Goal: Task Accomplishment & Management: Manage account settings

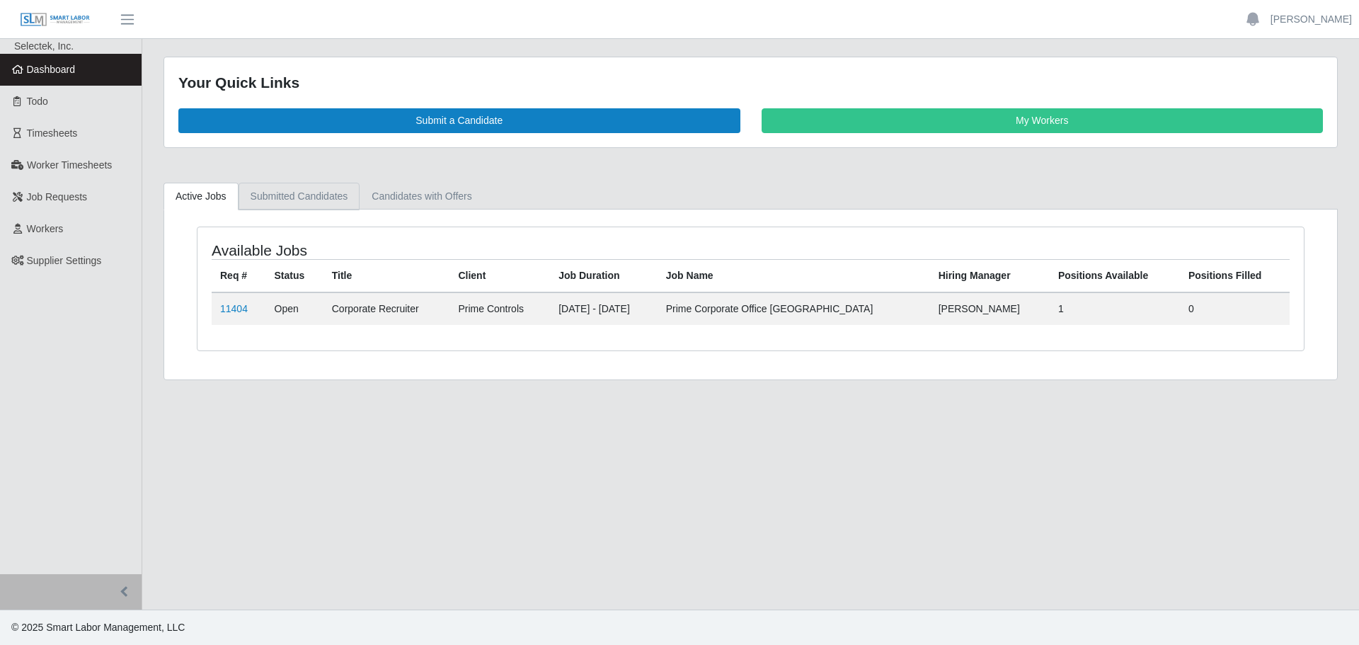
click at [312, 201] on link "Submitted Candidates" at bounding box center [299, 197] width 122 height 28
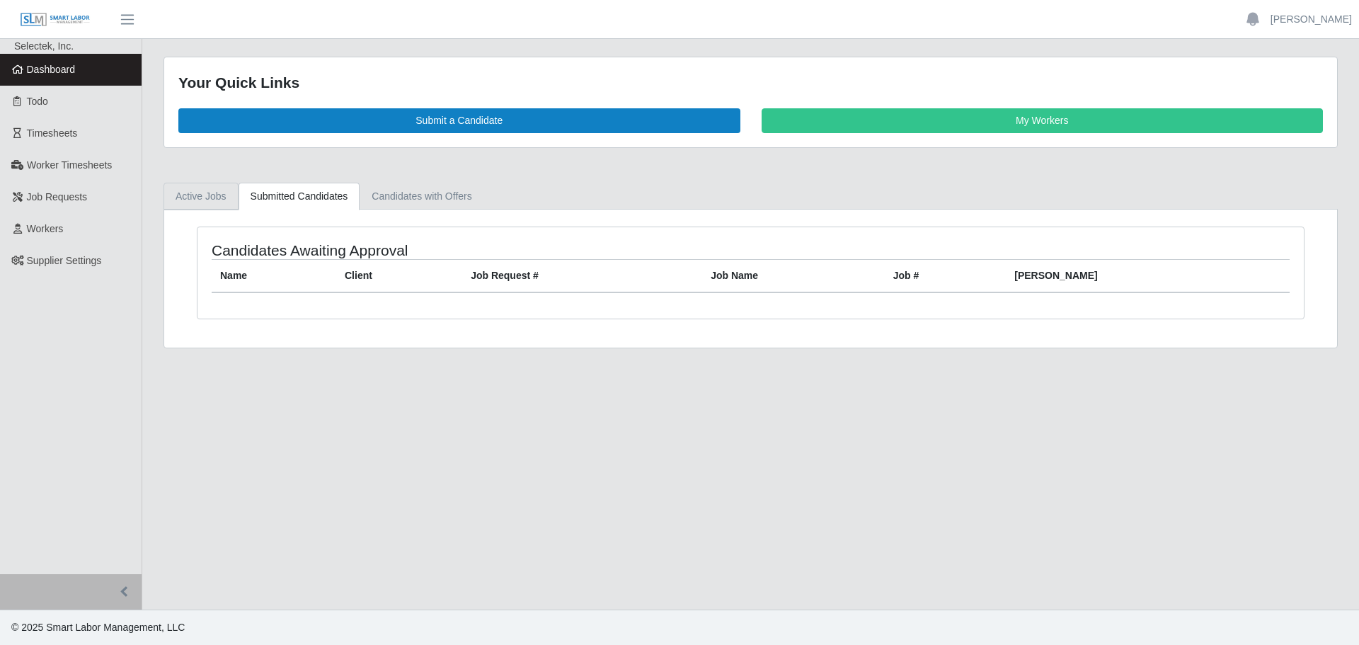
click at [186, 195] on link "Active Jobs" at bounding box center [200, 197] width 75 height 28
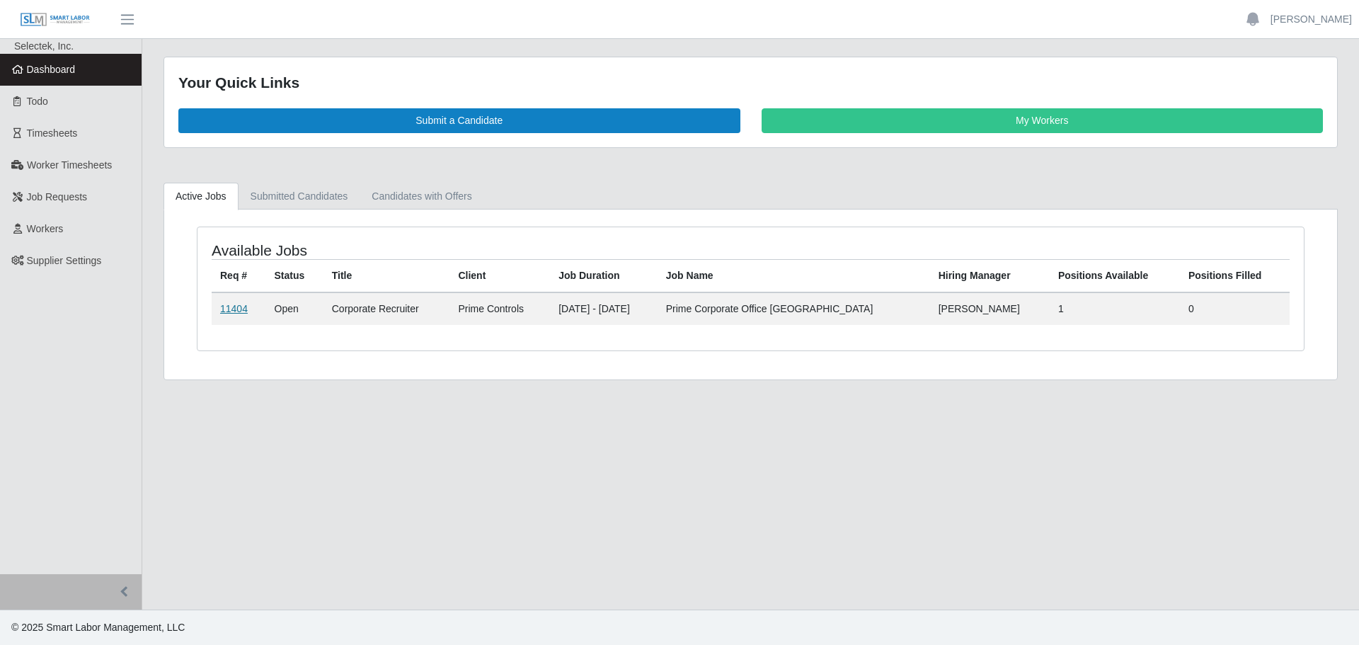
click at [241, 306] on link "11404" at bounding box center [234, 308] width 28 height 11
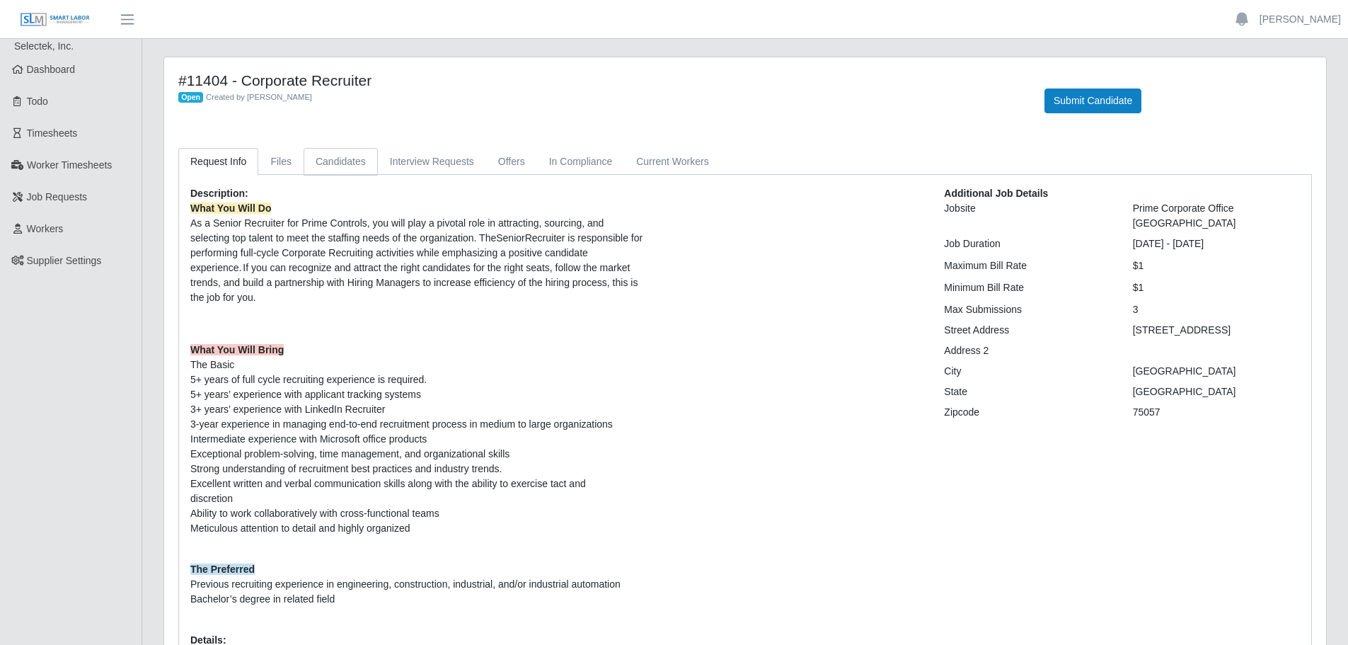
click at [342, 161] on link "Candidates" at bounding box center [341, 162] width 74 height 28
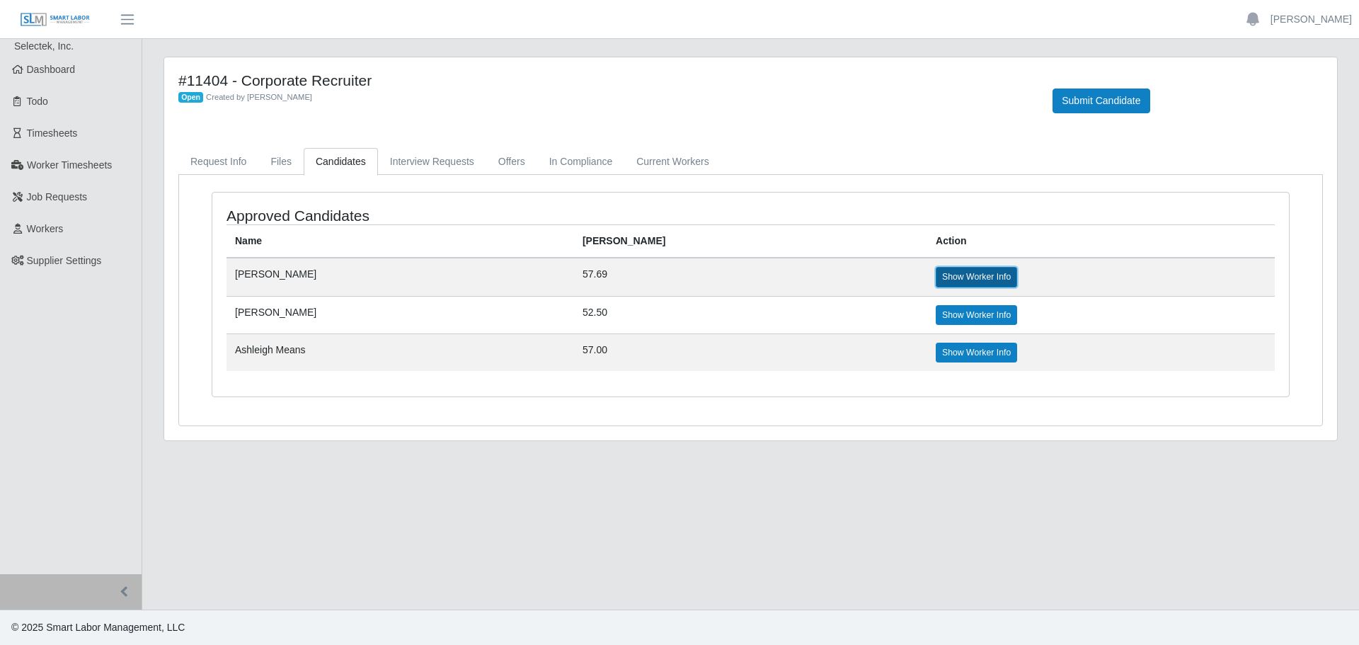
click at [936, 276] on link "Show Worker Info" at bounding box center [976, 277] width 81 height 20
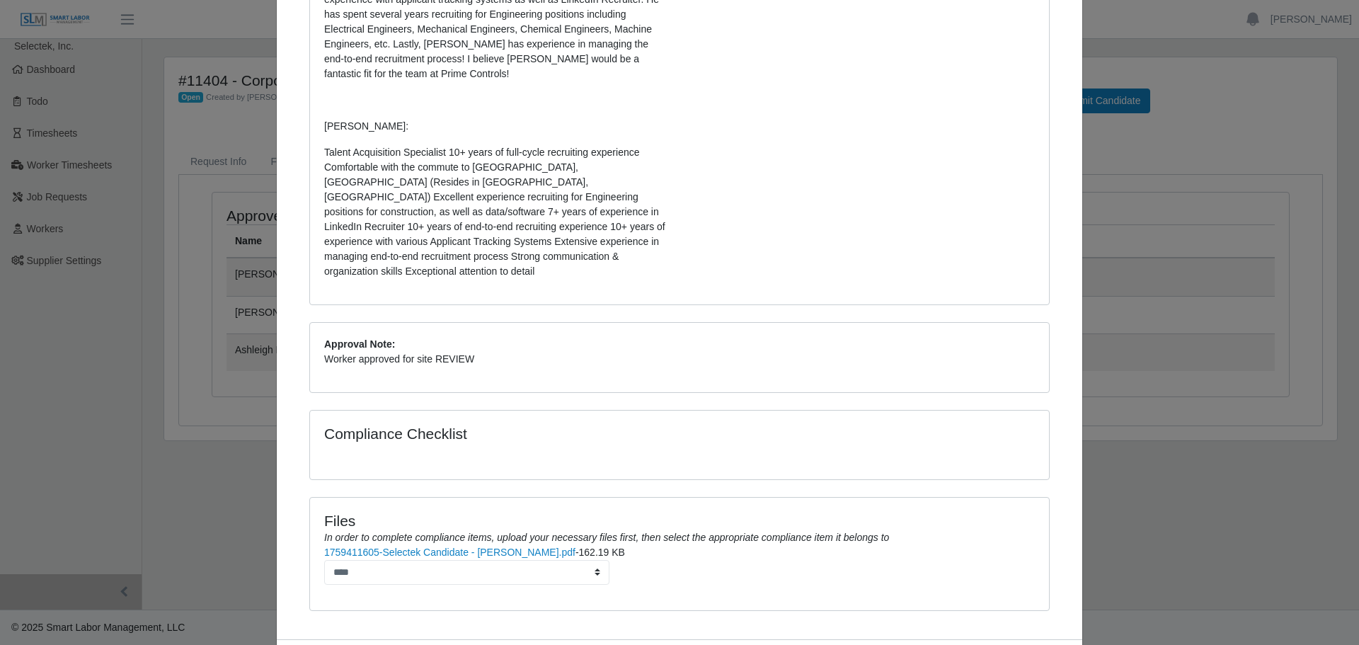
scroll to position [398, 0]
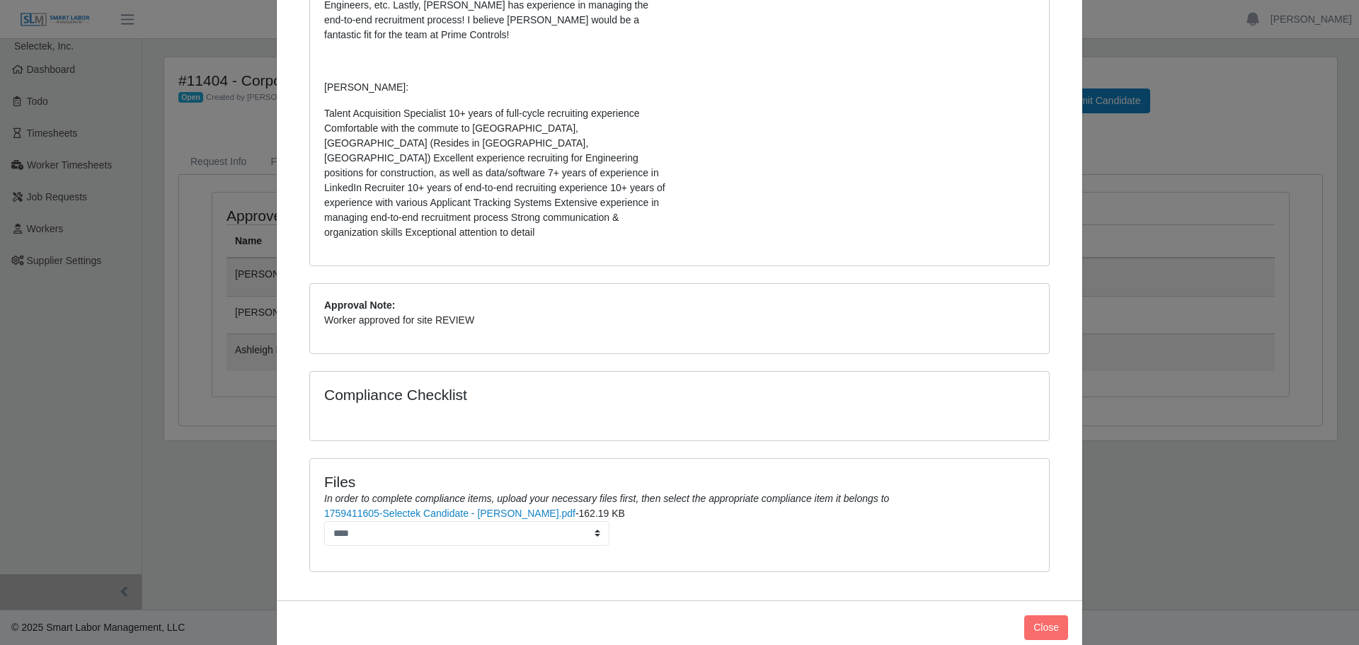
click at [226, 466] on div "[PERSON_NAME] × Status: candidate Write Up: Can Start ASAP Can interview anytim…" at bounding box center [679, 322] width 1359 height 645
click at [1031, 615] on button "Close" at bounding box center [1046, 627] width 44 height 25
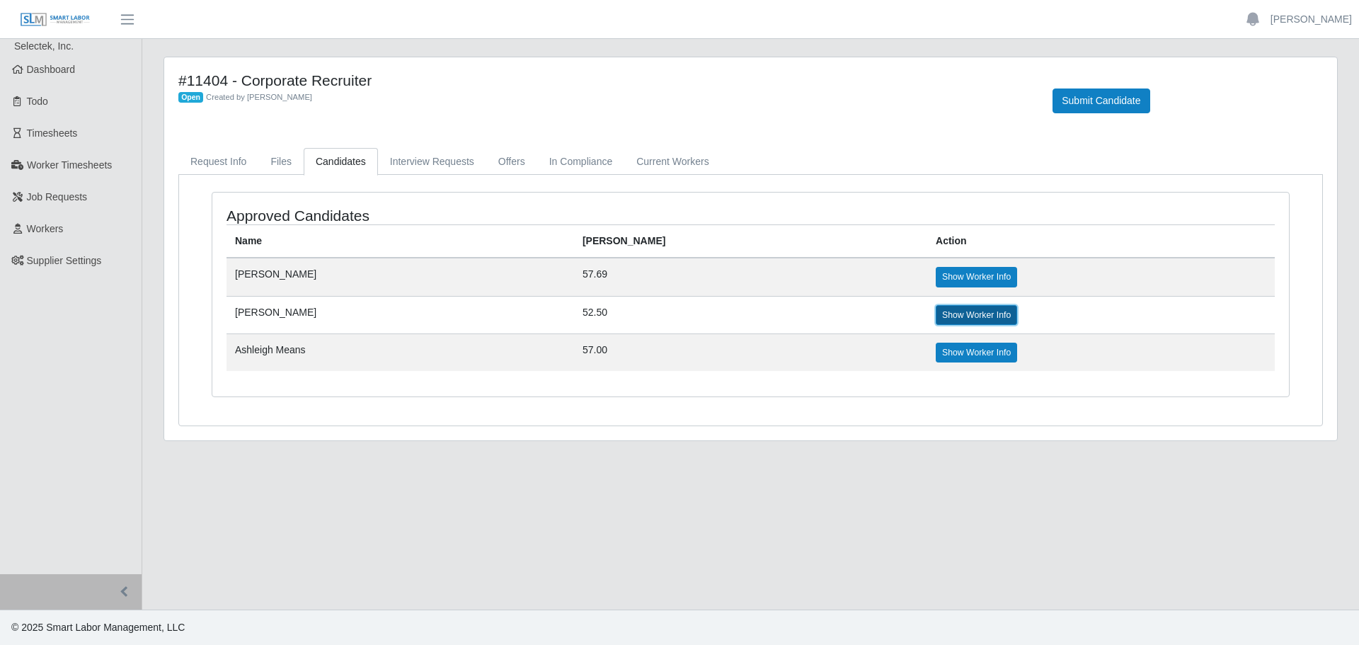
click at [936, 318] on link "Show Worker Info" at bounding box center [976, 315] width 81 height 20
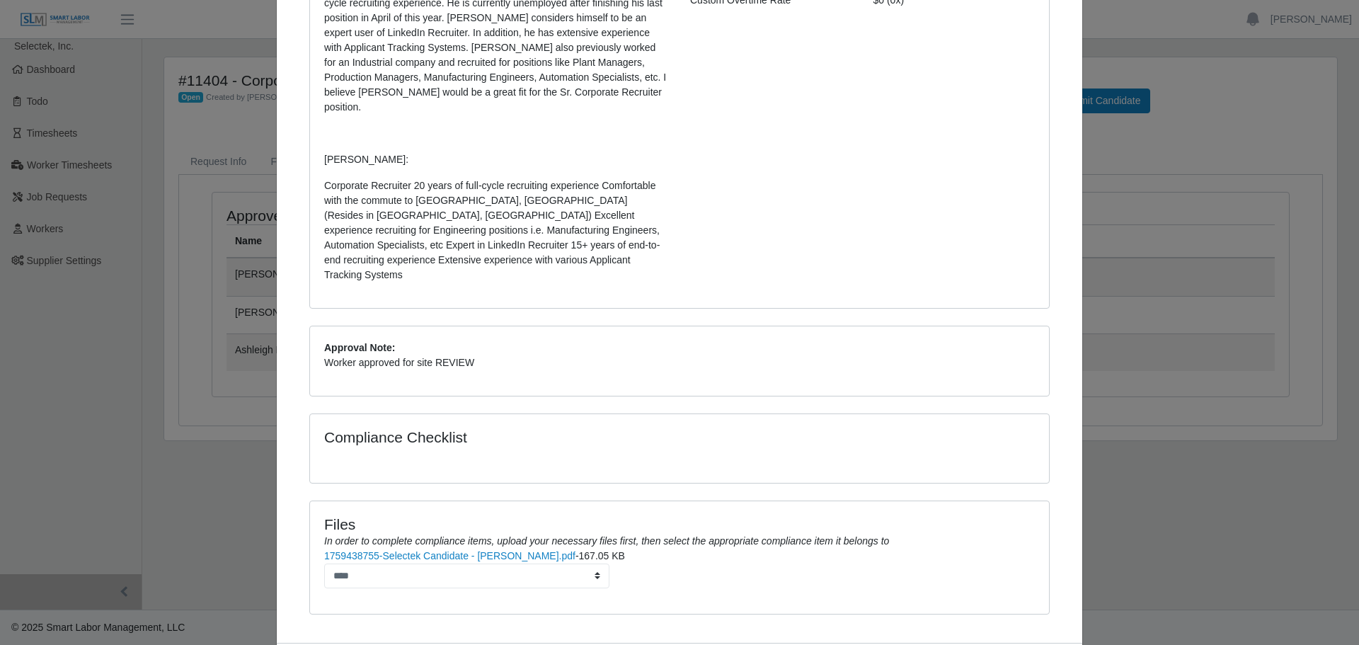
scroll to position [369, 0]
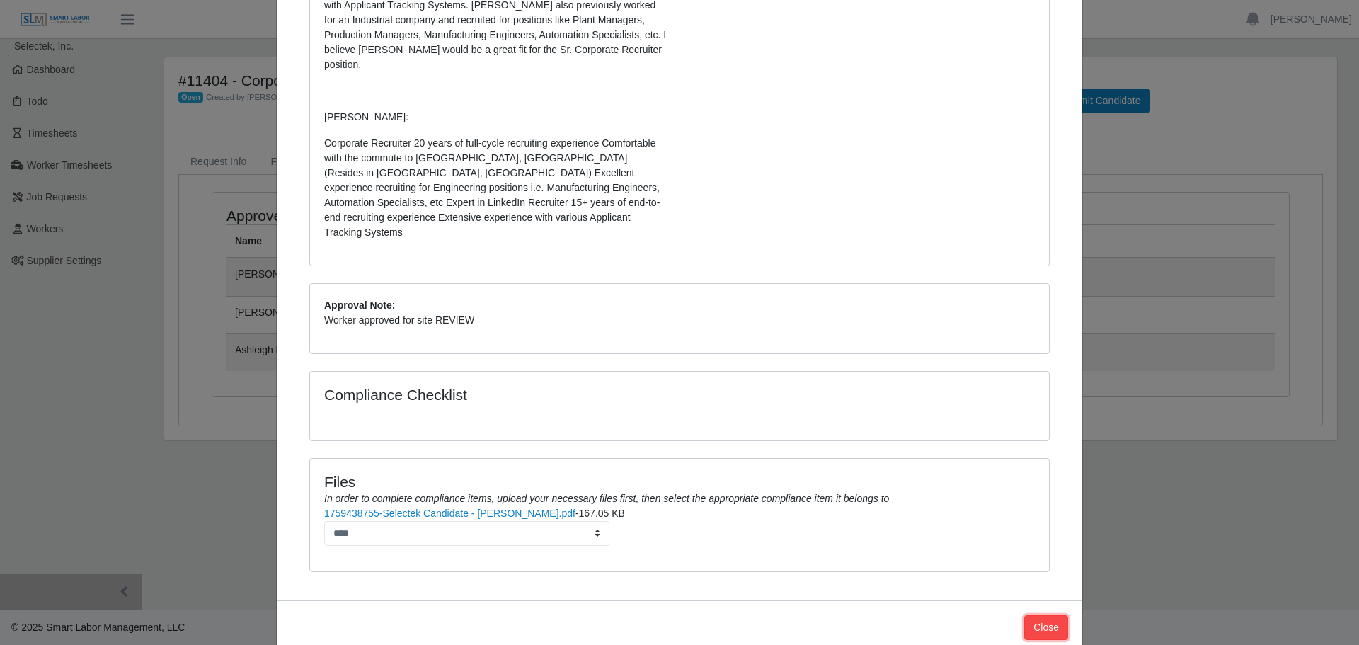
click at [1051, 615] on button "Close" at bounding box center [1046, 627] width 44 height 25
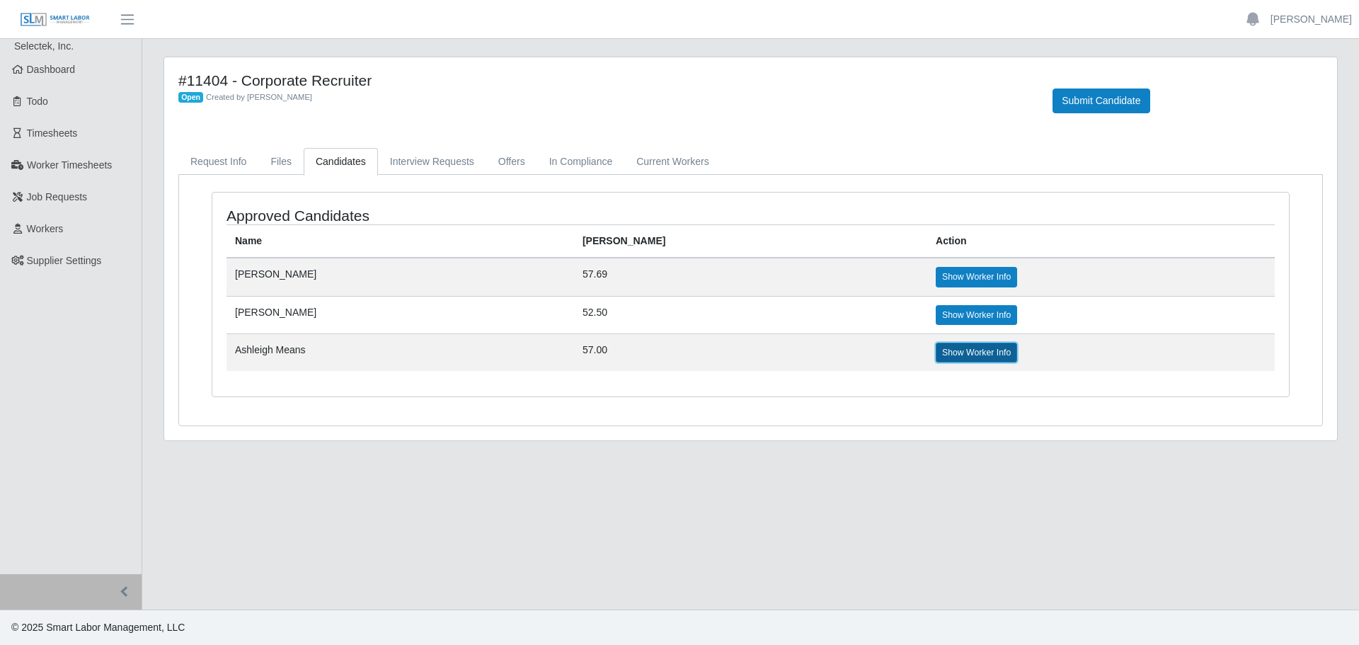
click at [936, 356] on link "Show Worker Info" at bounding box center [976, 353] width 81 height 20
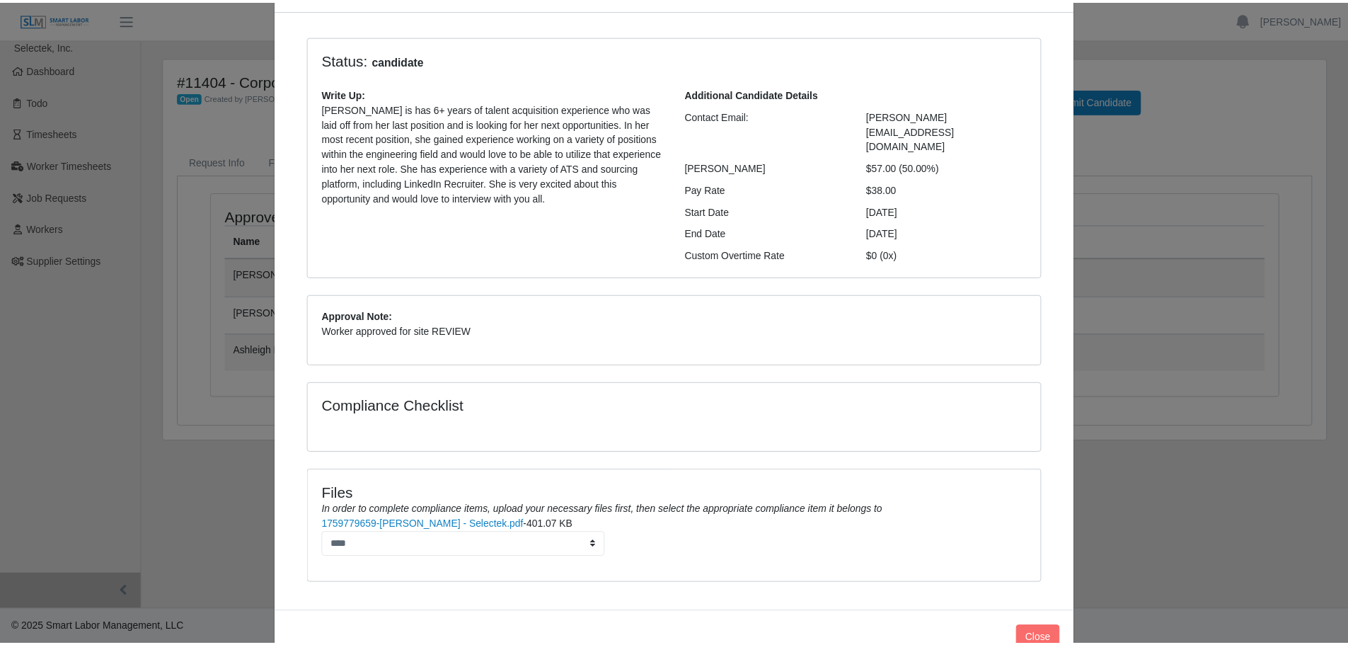
scroll to position [98, 0]
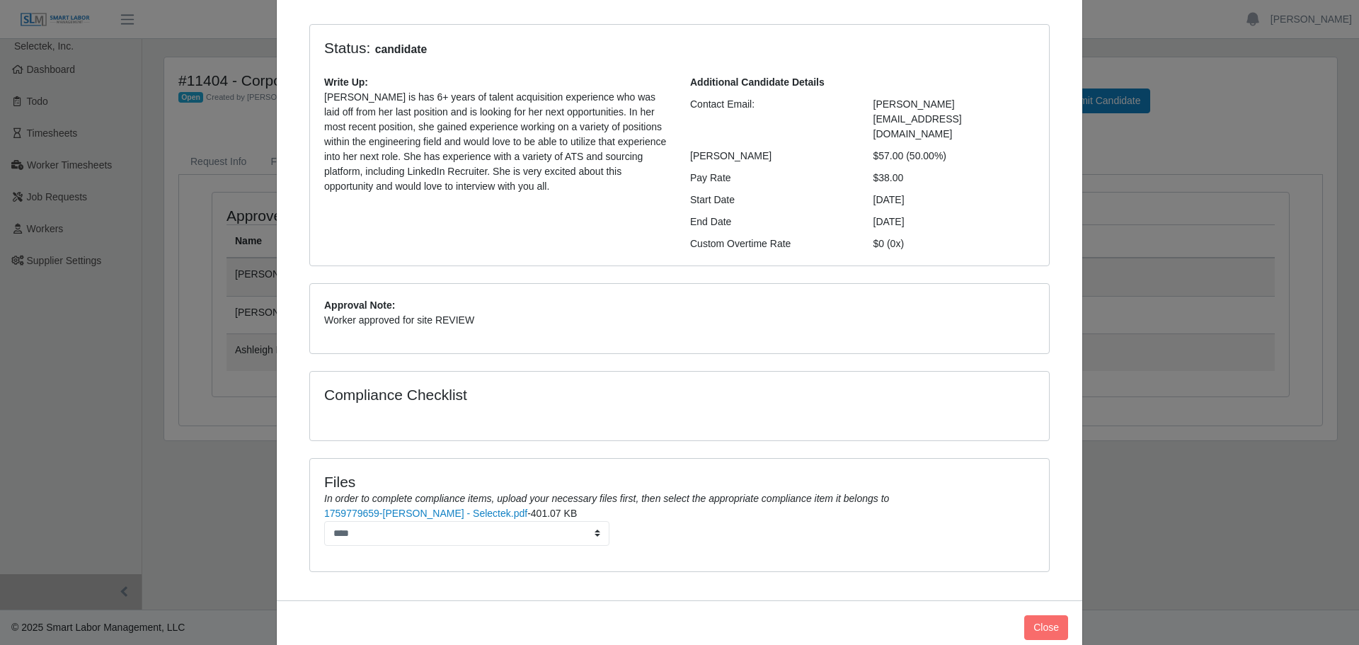
click at [1064, 605] on div "Close" at bounding box center [679, 627] width 805 height 54
click at [1051, 615] on button "Close" at bounding box center [1046, 627] width 44 height 25
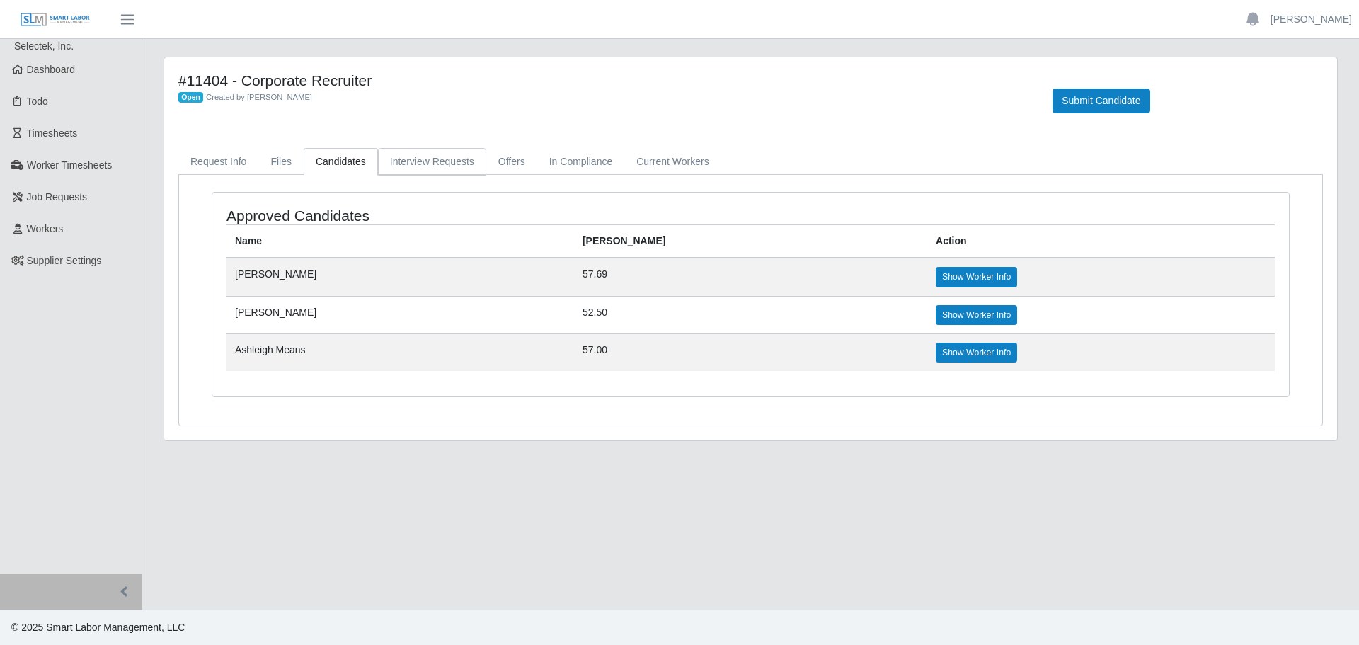
click at [429, 168] on link "Interview Requests" at bounding box center [432, 162] width 108 height 28
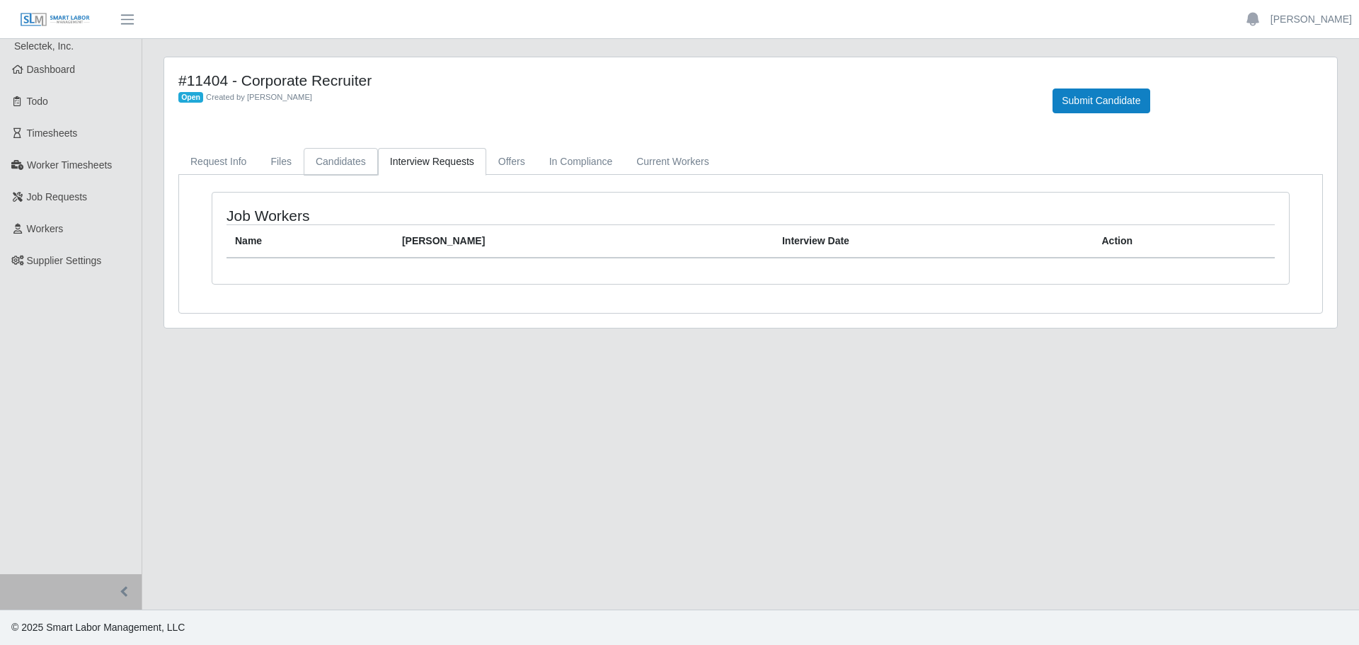
click at [331, 170] on link "Candidates" at bounding box center [341, 162] width 74 height 28
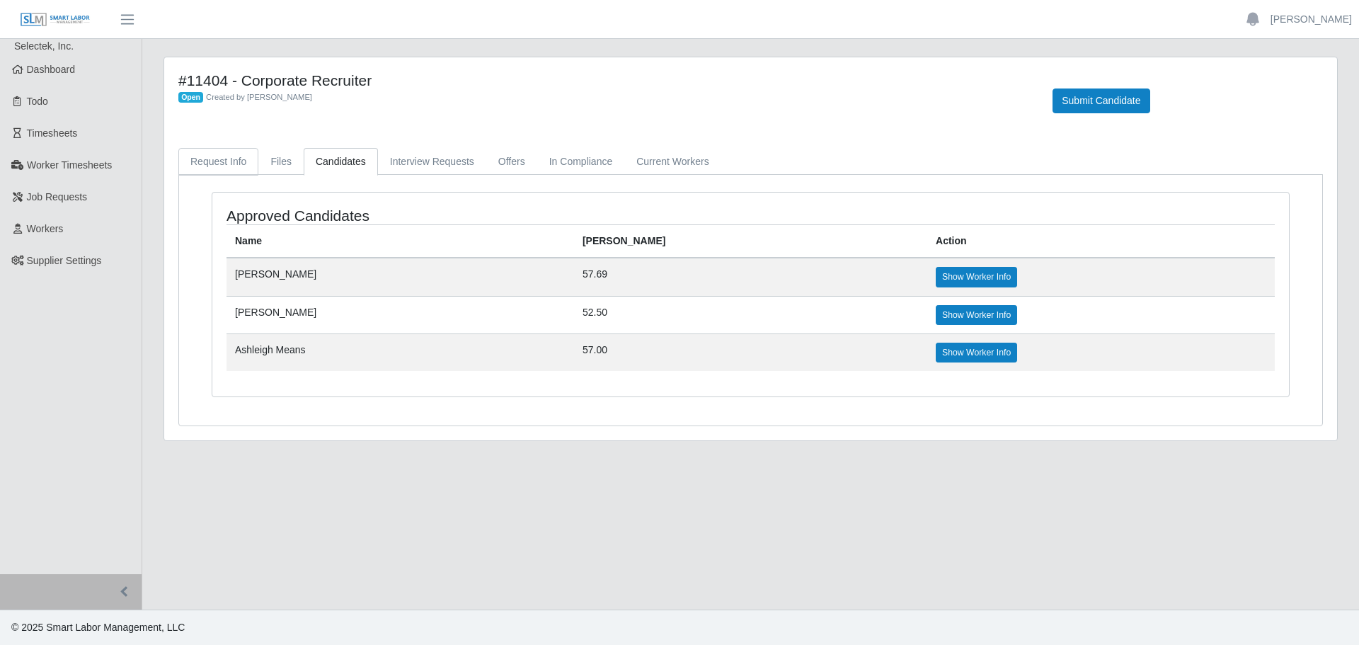
click at [215, 159] on link "Request Info" at bounding box center [218, 162] width 80 height 28
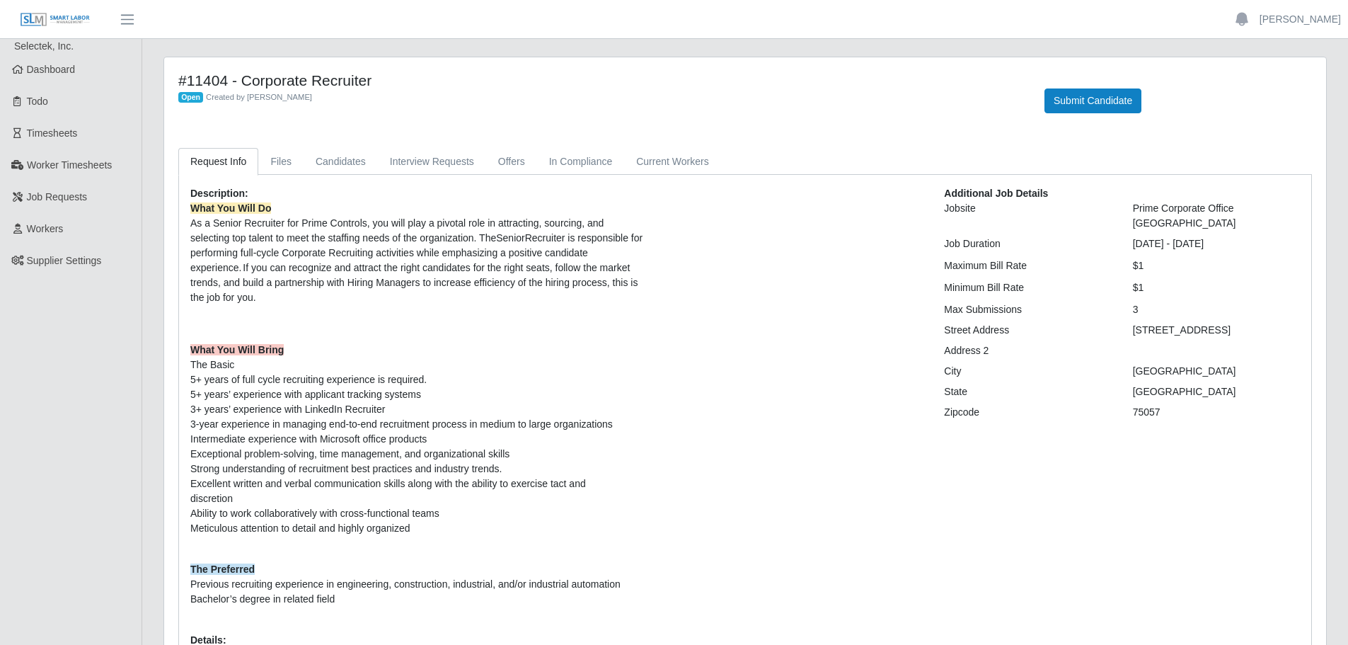
click at [115, 413] on ul "Selectek, Inc. Dashboard Todo Timesheets Worker Timesheets Job Requests Workers…" at bounding box center [71, 418] width 142 height 759
